Goal: Information Seeking & Learning: Understand process/instructions

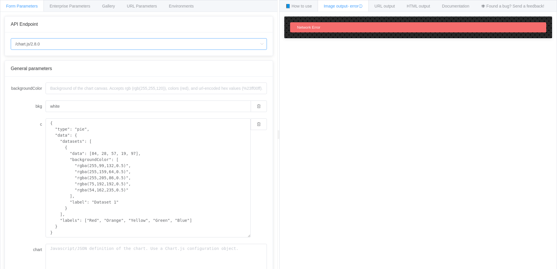
click at [108, 43] on input "/chart.js/2.8.0" at bounding box center [139, 44] width 256 height 12
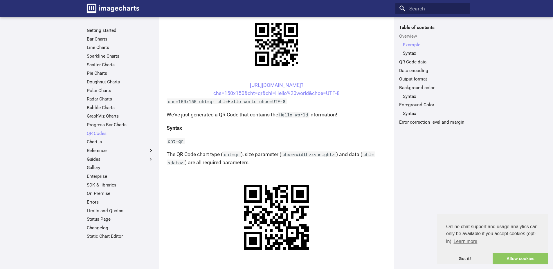
scroll to position [145, 0]
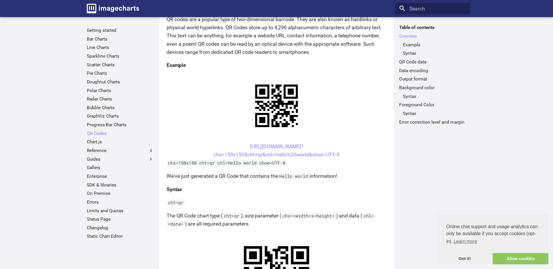
scroll to position [87, 0]
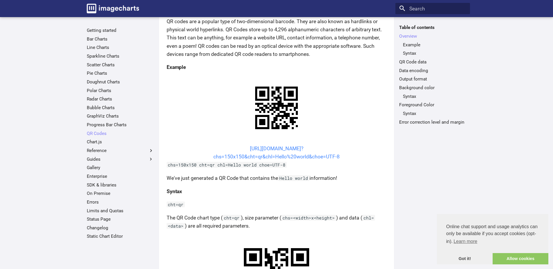
click at [258, 146] on link "https://image-charts.com/chart? chs=150x150&cht=qr&chl=Hello%20world&choe=UTF-8" at bounding box center [276, 153] width 126 height 14
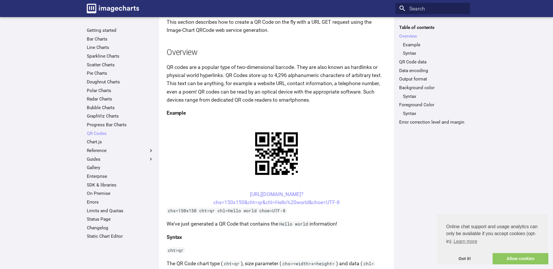
scroll to position [0, 0]
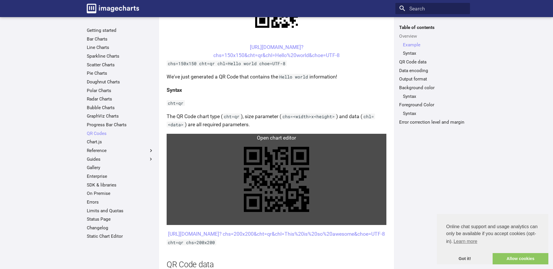
scroll to position [203, 0]
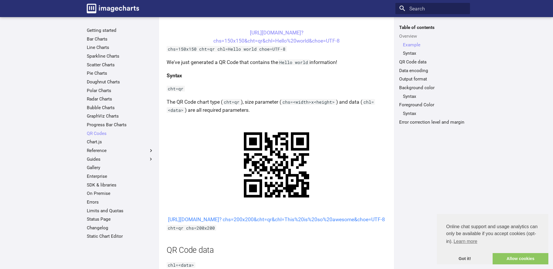
click at [266, 221] on link "[URL][DOMAIN_NAME]? chs=200x200&cht=qr&chl=This%20is%20so%20awesome&choe=UTF-8" at bounding box center [276, 220] width 217 height 6
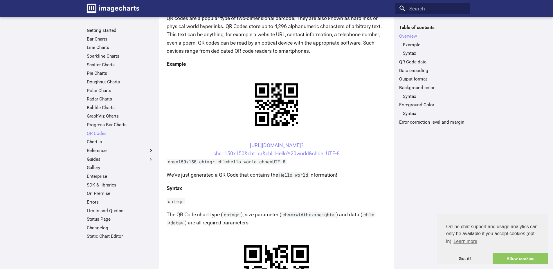
scroll to position [87, 0]
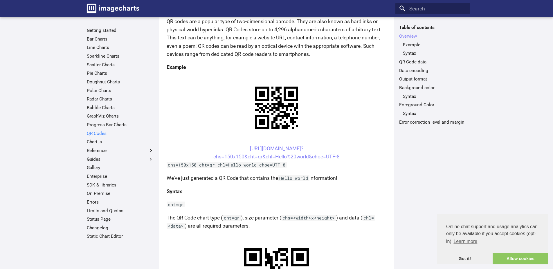
click at [90, 132] on link "QR Codes" at bounding box center [120, 134] width 67 height 6
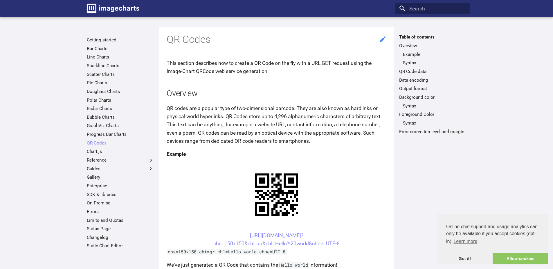
click at [381, 39] on icon at bounding box center [382, 40] width 6 height 6
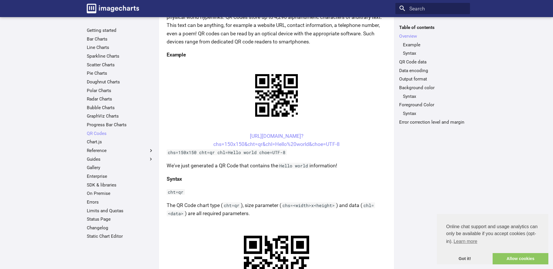
scroll to position [116, 0]
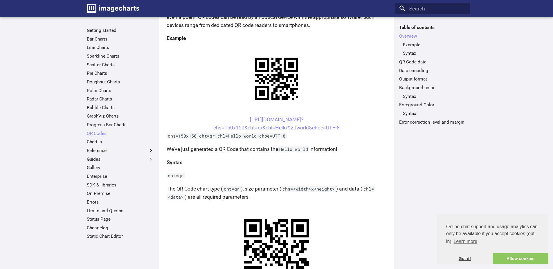
click at [467, 259] on link "Got it!" at bounding box center [465, 260] width 56 height 12
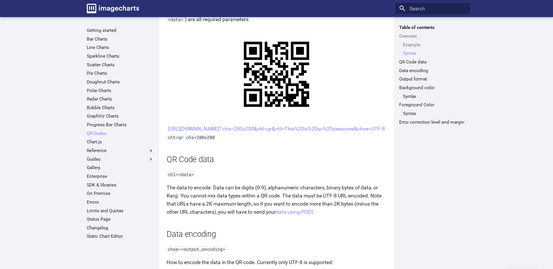
scroll to position [232, 0]
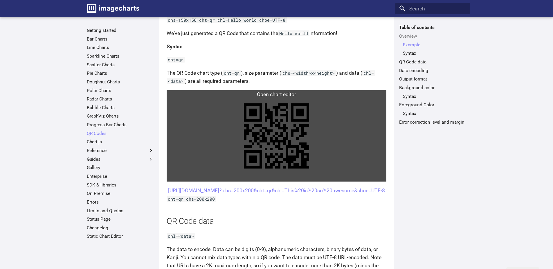
click at [278, 135] on link at bounding box center [277, 136] width 220 height 91
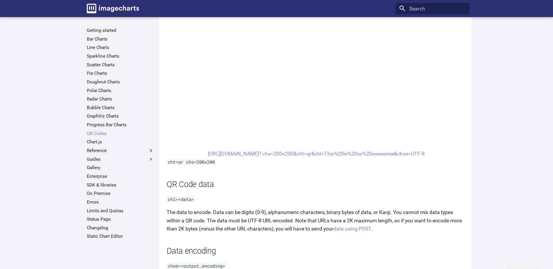
scroll to position [406, 0]
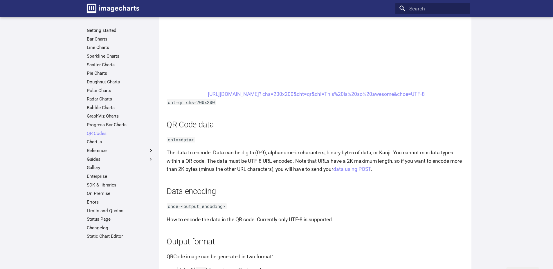
click at [289, 138] on p "chl=<data>" at bounding box center [316, 140] width 299 height 8
click at [340, 170] on link "data using POST" at bounding box center [351, 170] width 37 height 6
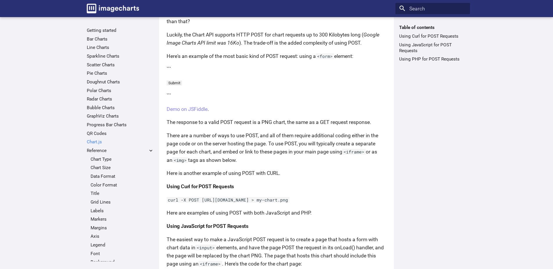
scroll to position [58, 0]
click at [93, 133] on link "QR Codes" at bounding box center [120, 134] width 67 height 6
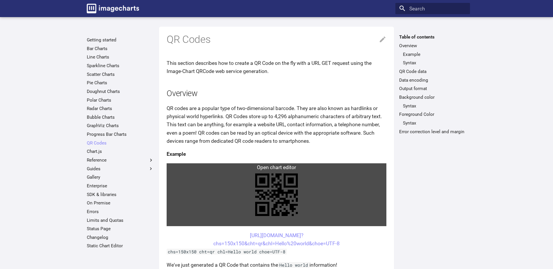
click at [225, 186] on link at bounding box center [277, 195] width 220 height 63
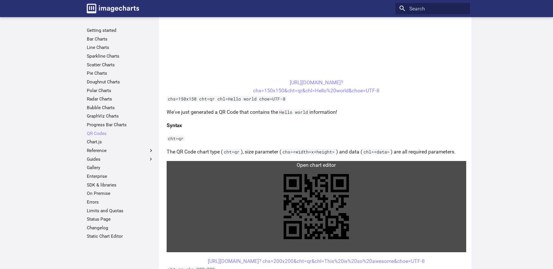
scroll to position [232, 0]
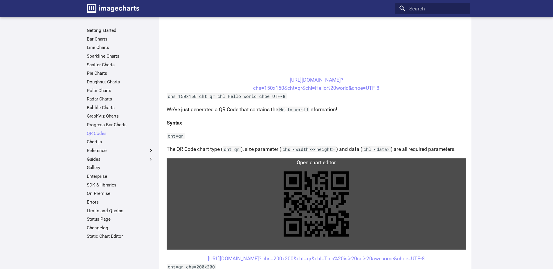
click at [250, 192] on link at bounding box center [316, 204] width 299 height 91
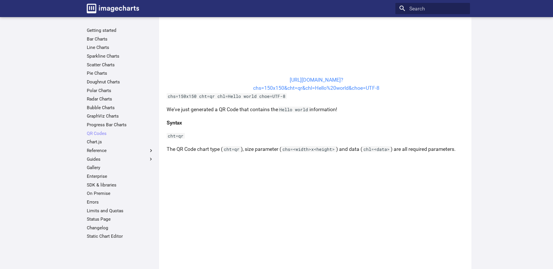
click at [288, 89] on link "https://image-charts.com/chart? chs=150x150&cht=qr&chl=Hello%20world&choe=UTF-8" at bounding box center [316, 84] width 126 height 14
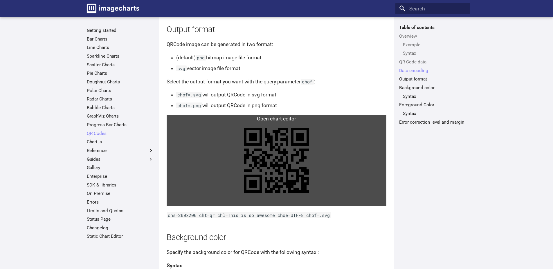
scroll to position [551, 0]
